Goal: Task Accomplishment & Management: Complete application form

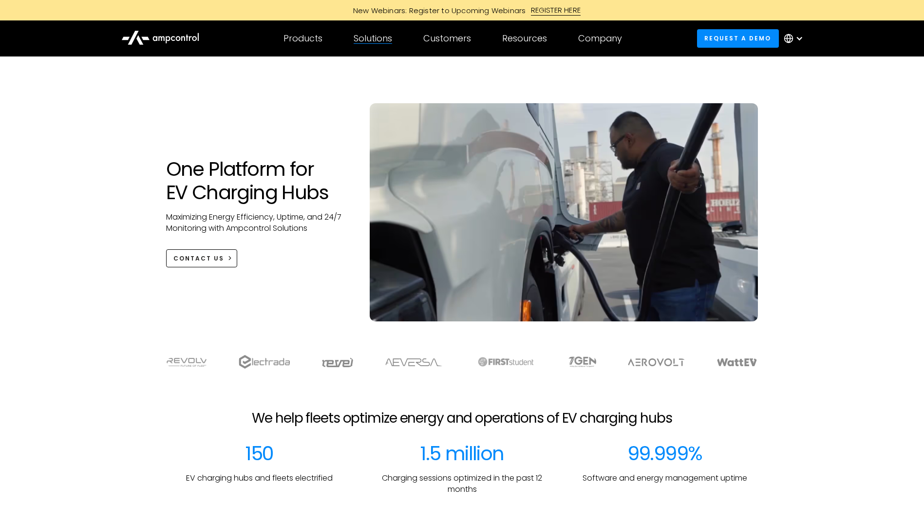
click at [375, 48] on div "Solutions By business need Efficency Reduce grid contraints and fuel costs Oper…" at bounding box center [373, 38] width 70 height 34
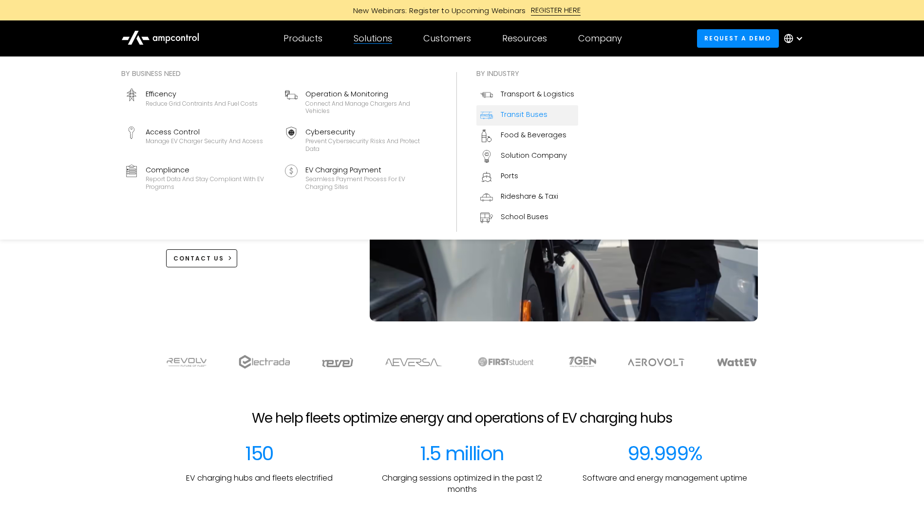
click at [499, 116] on link "Transit Buses" at bounding box center [528, 115] width 102 height 20
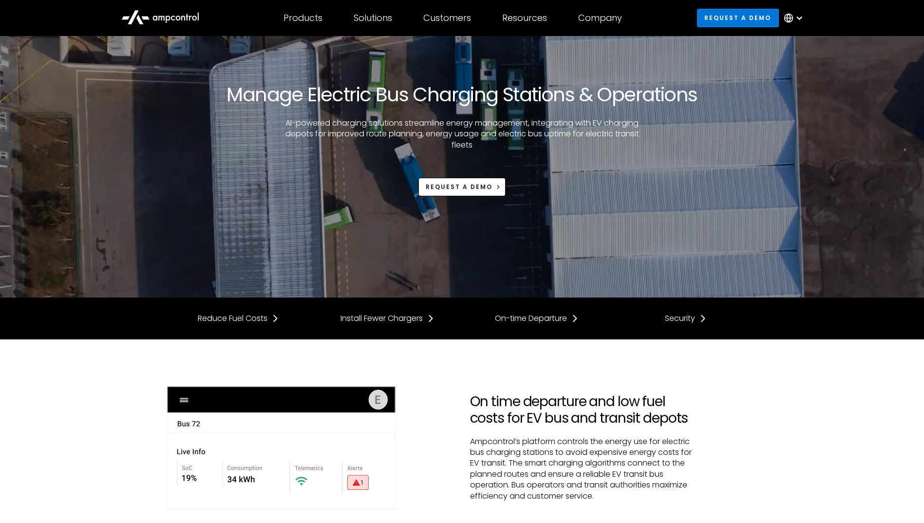
click at [731, 15] on link "Request a demo" at bounding box center [738, 18] width 82 height 18
